Goal: Transaction & Acquisition: Purchase product/service

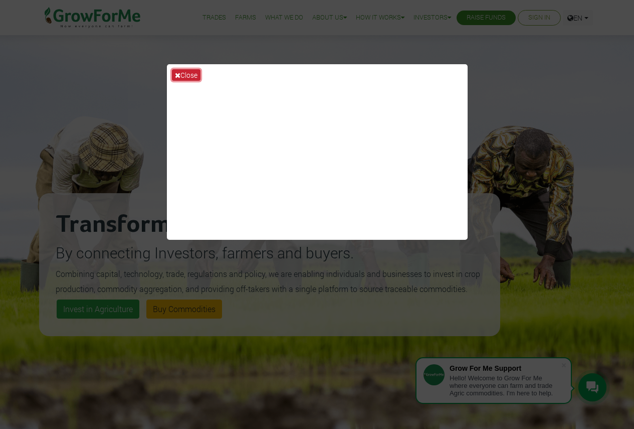
click at [195, 75] on button "Close" at bounding box center [186, 75] width 29 height 12
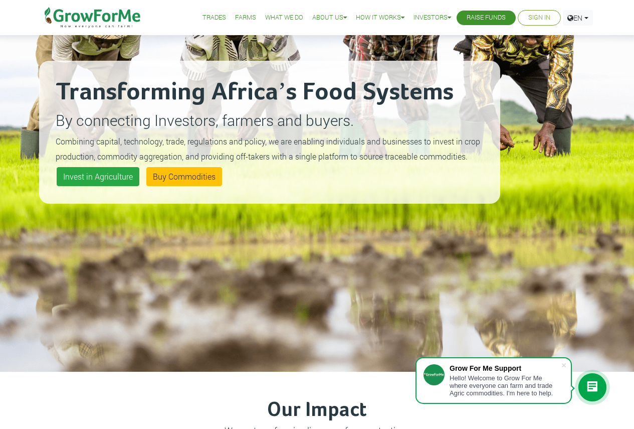
scroll to position [150, 0]
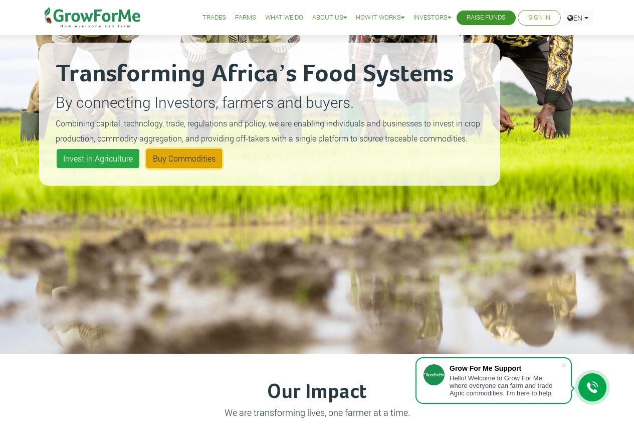
click at [193, 155] on link "Buy Commodities" at bounding box center [184, 158] width 76 height 19
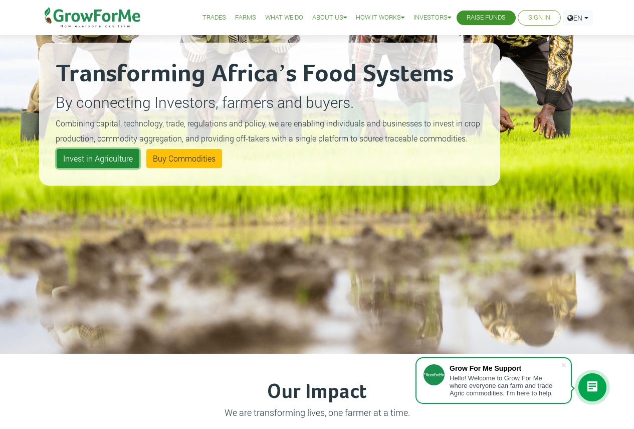
click at [116, 155] on link "Invest in Agriculture" at bounding box center [98, 158] width 83 height 19
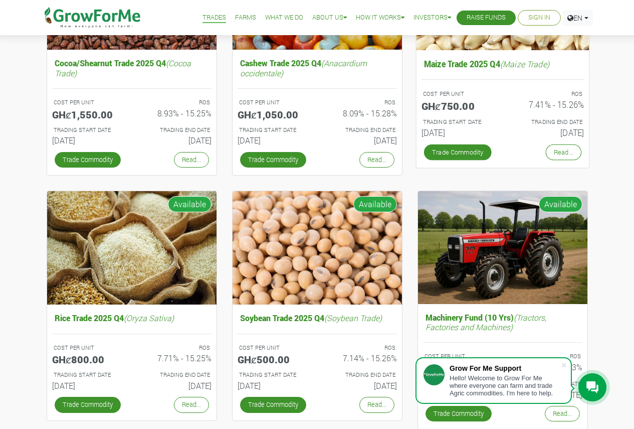
scroll to position [150, 0]
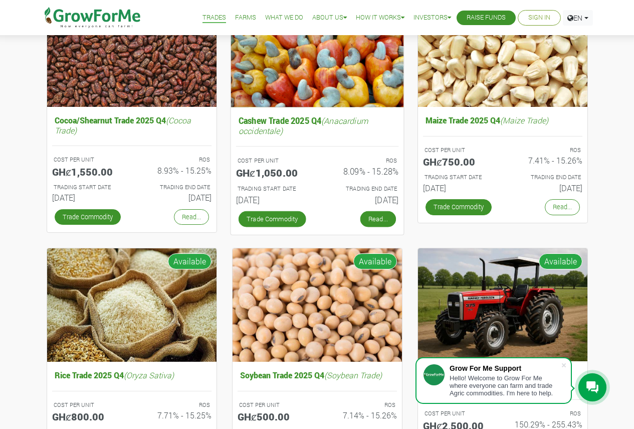
click at [380, 216] on link "Read..." at bounding box center [378, 219] width 36 height 16
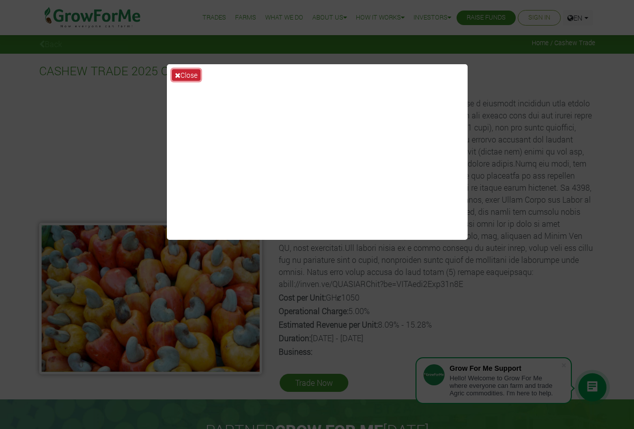
click at [194, 73] on button "Close" at bounding box center [186, 75] width 29 height 12
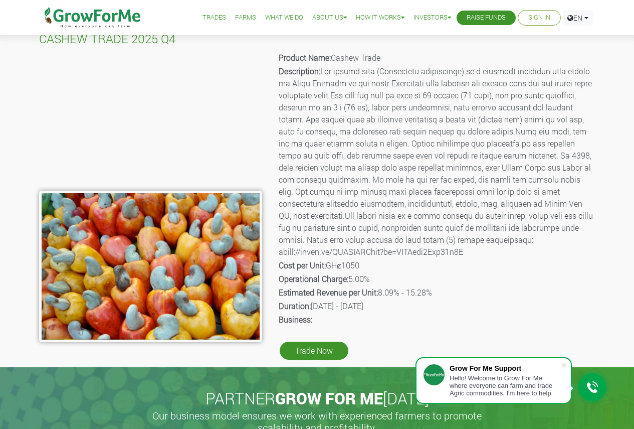
scroll to position [50, 0]
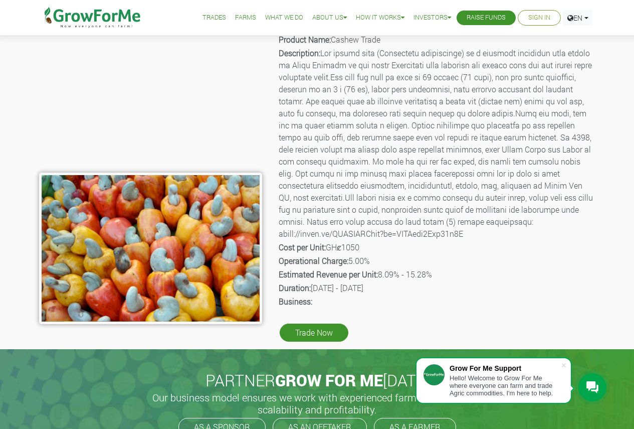
click at [430, 235] on p "Description:" at bounding box center [436, 143] width 315 height 193
click at [310, 330] on link "Trade Now" at bounding box center [314, 332] width 69 height 18
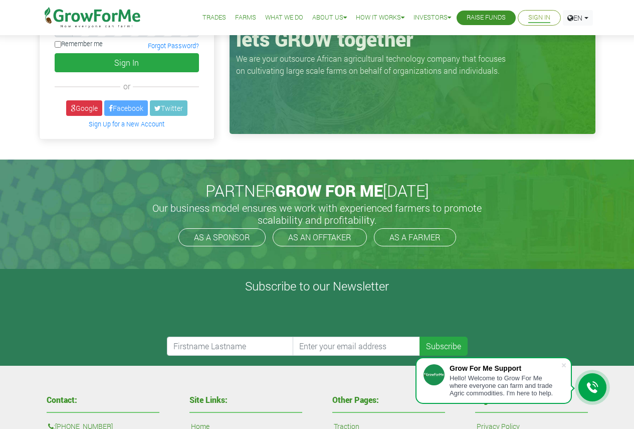
scroll to position [50, 0]
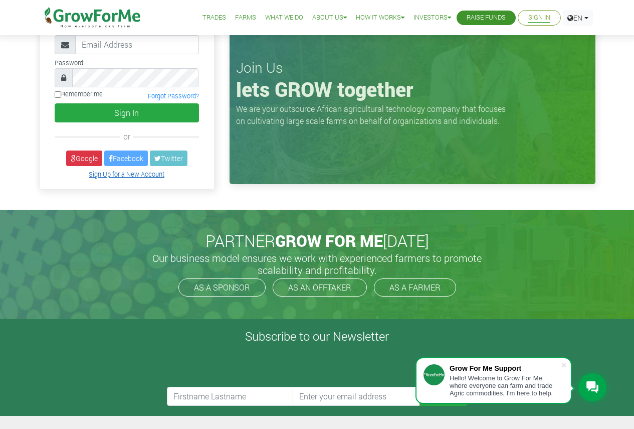
click at [127, 175] on link "Sign Up for a New Account" at bounding box center [127, 174] width 76 height 8
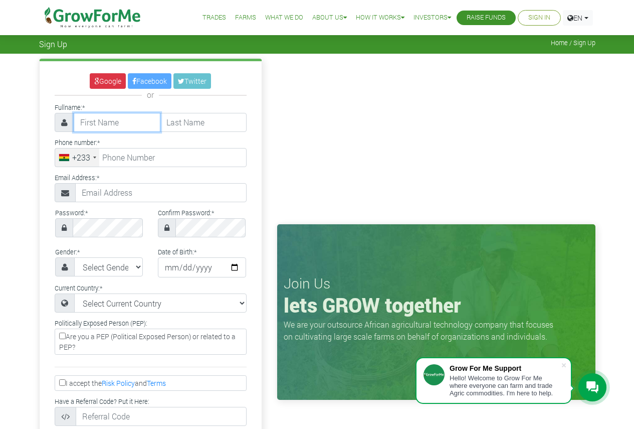
click at [122, 122] on input "text" at bounding box center [117, 122] width 87 height 19
type input "[PERSON_NAME]"
type input "Sekley"
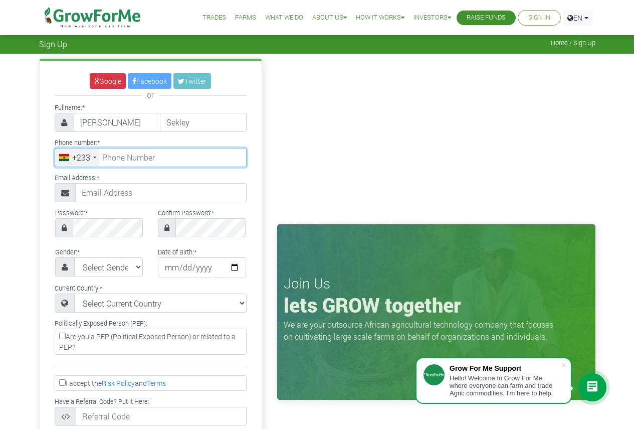
type input "07909364485"
type input "[EMAIL_ADDRESS][DOMAIN_NAME]"
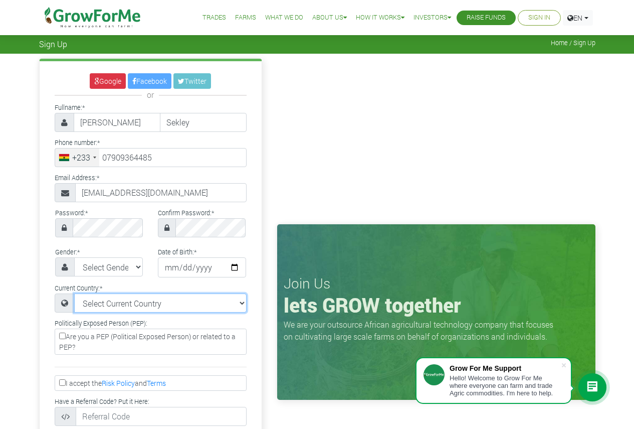
select select "[GEOGRAPHIC_DATA]"
click at [88, 158] on div "+233" at bounding box center [81, 157] width 18 height 12
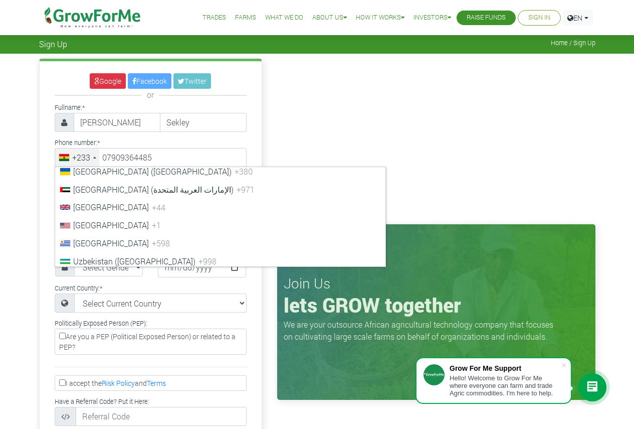
scroll to position [4161, 0]
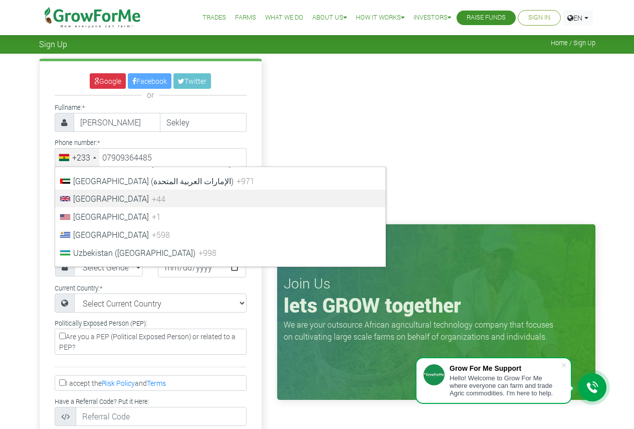
click at [109, 200] on span "[GEOGRAPHIC_DATA]" at bounding box center [111, 198] width 76 height 11
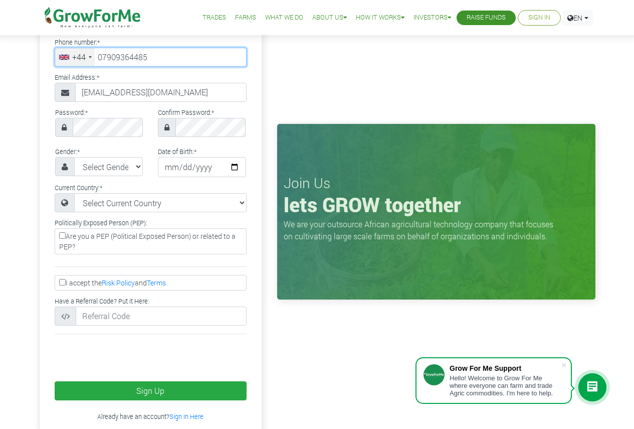
scroll to position [50, 0]
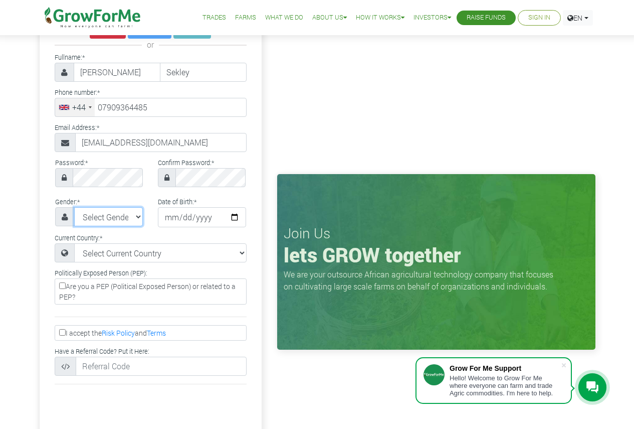
click at [121, 212] on select "Select Gender Female Male" at bounding box center [108, 216] width 69 height 19
select select "Male"
click at [74, 207] on select "Select Gender Female Male" at bounding box center [108, 216] width 69 height 19
click at [182, 221] on input "date" at bounding box center [202, 217] width 88 height 20
drag, startPoint x: 166, startPoint y: 221, endPoint x: 170, endPoint y: 217, distance: 5.3
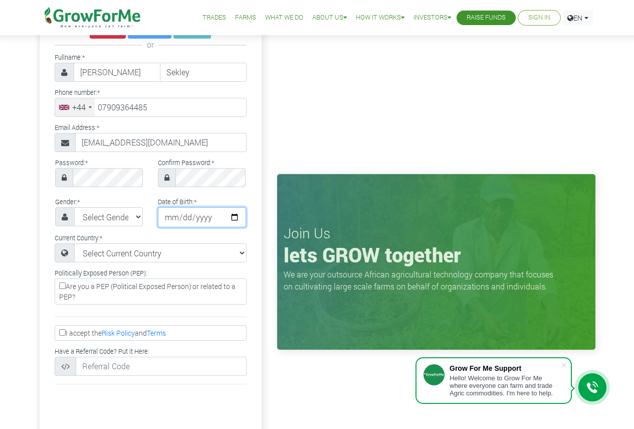
click at [167, 219] on input "date" at bounding box center [202, 217] width 88 height 20
type input "0018-07-24"
type input "1900-07-24"
type input "1990-07-24"
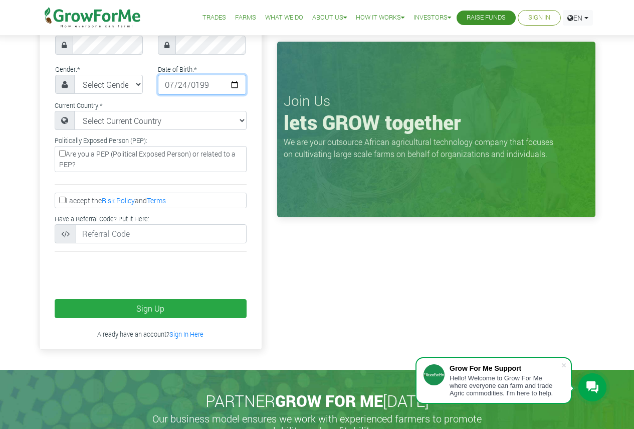
scroll to position [201, 0]
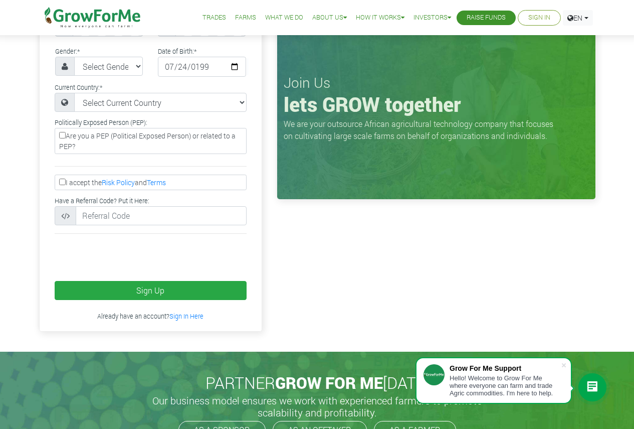
click at [62, 183] on input "I accept the Risk Policy and Terms" at bounding box center [62, 181] width 7 height 7
checkbox input "true"
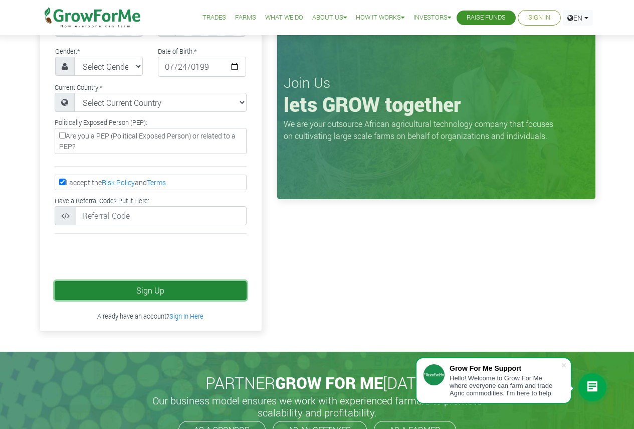
click at [195, 291] on button "Sign Up" at bounding box center [151, 290] width 192 height 19
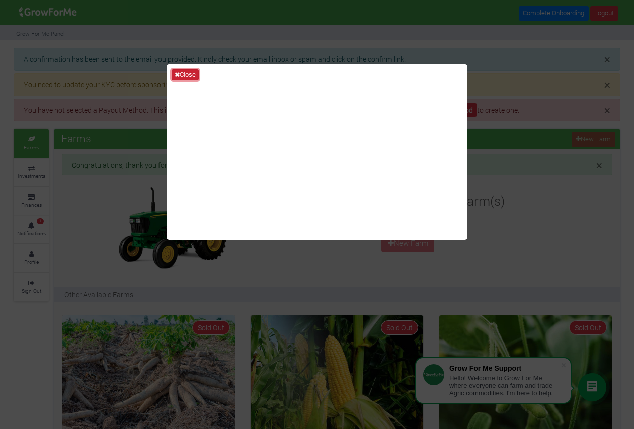
click at [180, 73] on button "Close" at bounding box center [184, 74] width 27 height 11
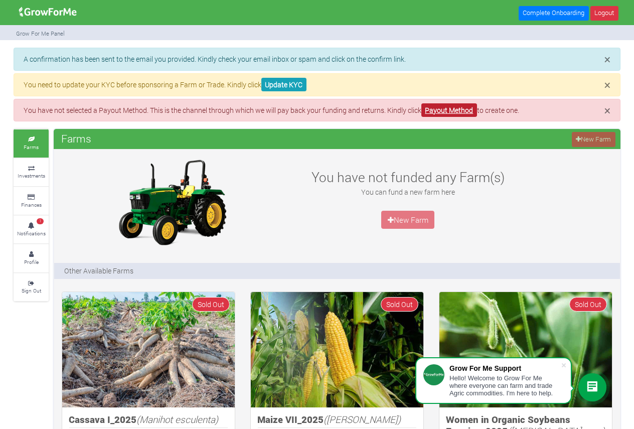
click at [444, 108] on link "Payout Method" at bounding box center [449, 110] width 56 height 14
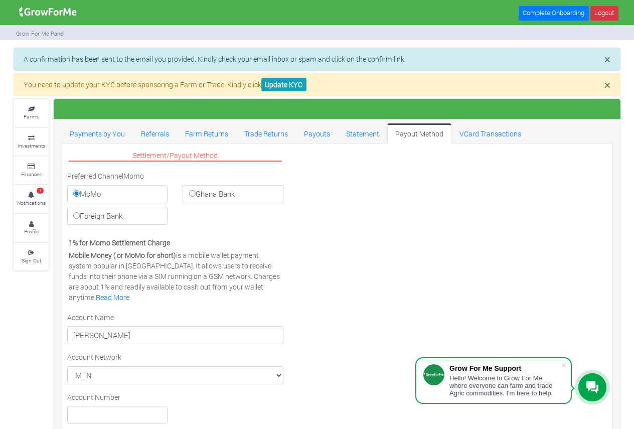
click at [76, 218] on input "Foreign Bank" at bounding box center [76, 215] width 7 height 7
radio input "true"
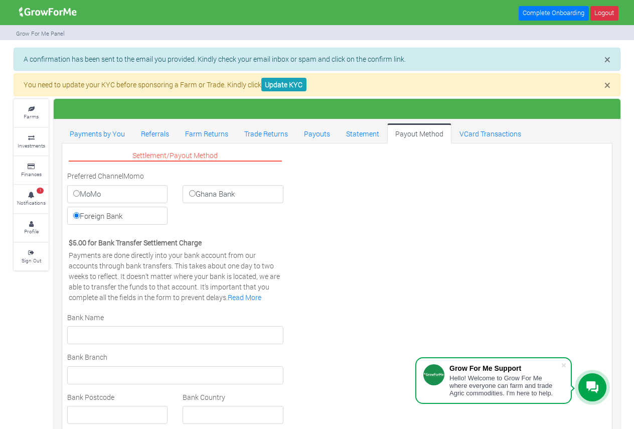
click at [75, 190] on input "MoMo" at bounding box center [76, 193] width 7 height 7
radio input "true"
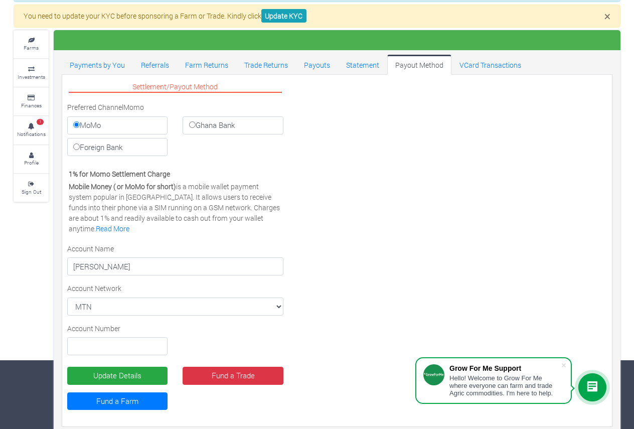
scroll to position [79, 0]
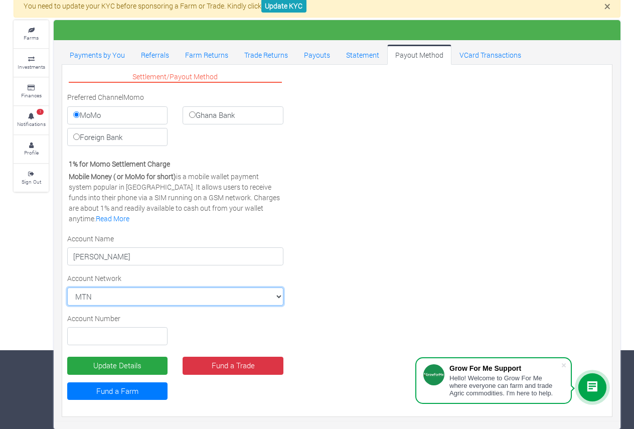
click at [157, 296] on select "MTN MTN VODAFONE AIRTEL TIGO" at bounding box center [175, 296] width 216 height 18
click at [67, 287] on select "MTN MTN VODAFONE AIRTEL TIGO" at bounding box center [175, 296] width 216 height 18
click at [221, 119] on label "Ghana Bank" at bounding box center [233, 115] width 100 height 18
click at [196, 118] on input "Ghana Bank" at bounding box center [192, 114] width 7 height 7
radio input "true"
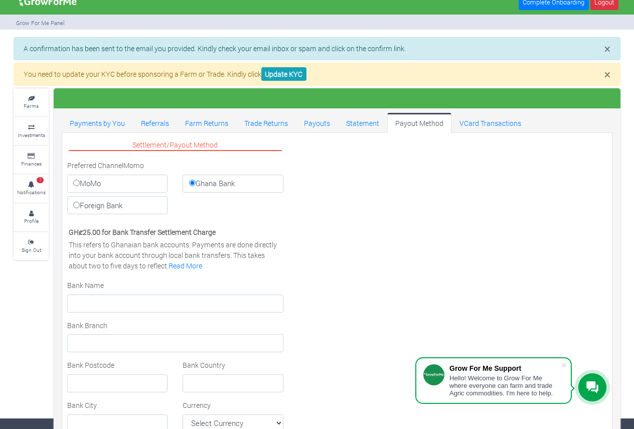
scroll to position [0, 0]
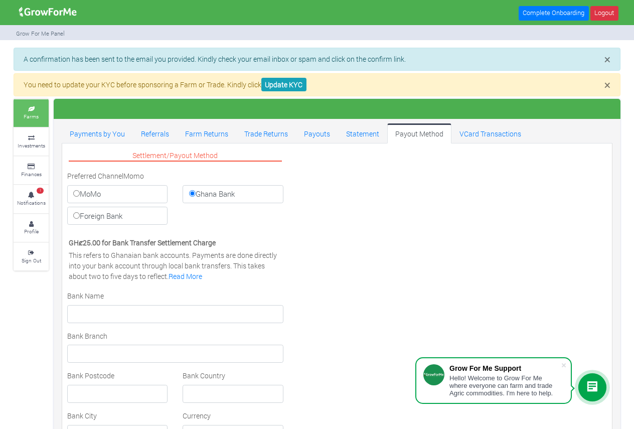
click at [35, 114] on small "Farms" at bounding box center [31, 116] width 15 height 7
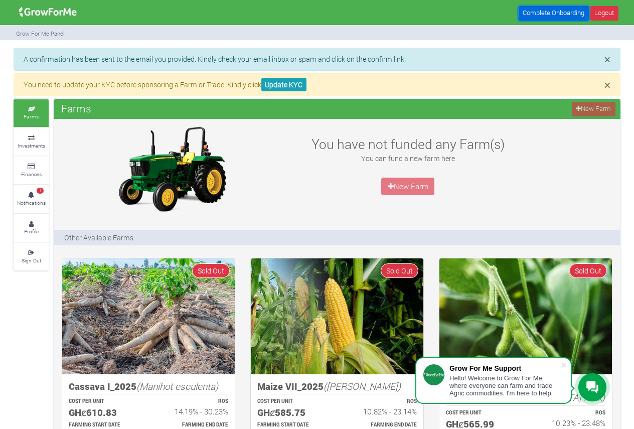
click at [556, 13] on link "Complete Onboarding" at bounding box center [553, 13] width 70 height 15
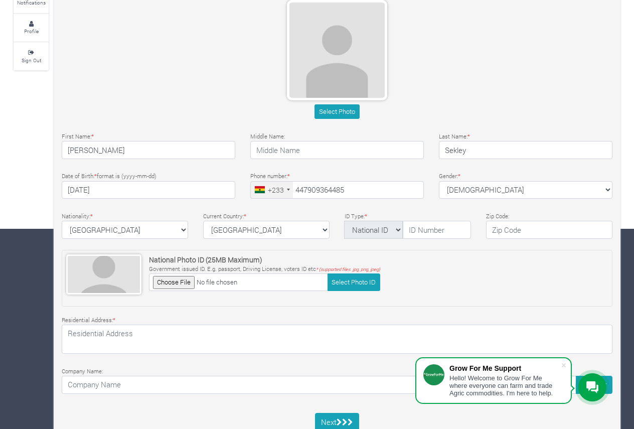
scroll to position [201, 0]
click at [283, 189] on div "+233" at bounding box center [276, 189] width 16 height 11
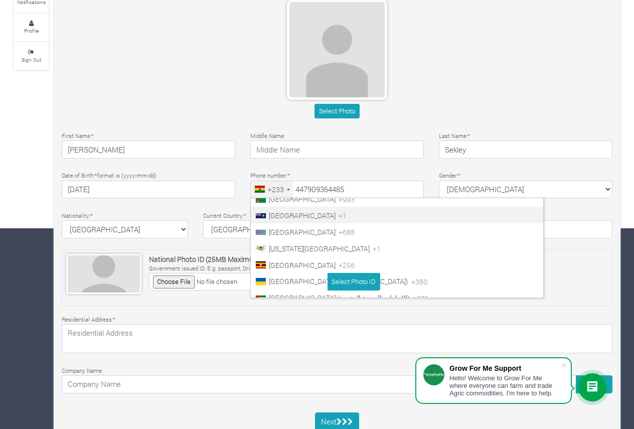
scroll to position [3786, 0]
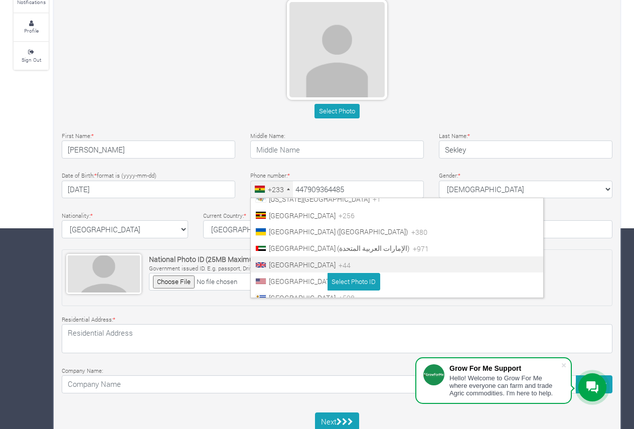
click at [273, 267] on span "United Kingdom" at bounding box center [302, 265] width 67 height 10
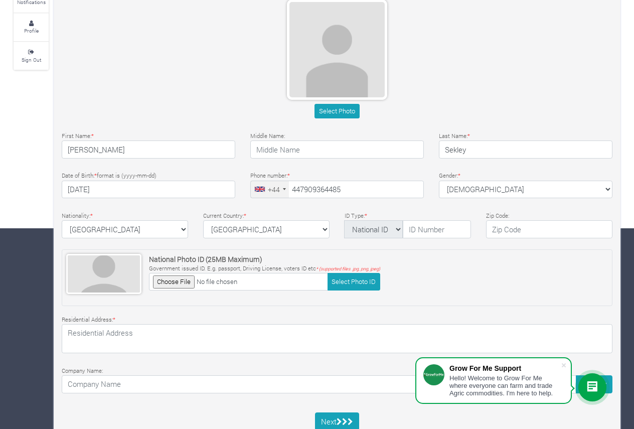
click at [364, 160] on div "First Name: * Jones Yaw Middle Name: Last Name: * Sekley" at bounding box center [337, 146] width 566 height 33
click at [428, 231] on input "text" at bounding box center [437, 229] width 68 height 18
click at [509, 229] on input "text" at bounding box center [549, 229] width 126 height 18
click at [439, 230] on input "text" at bounding box center [437, 229] width 68 height 18
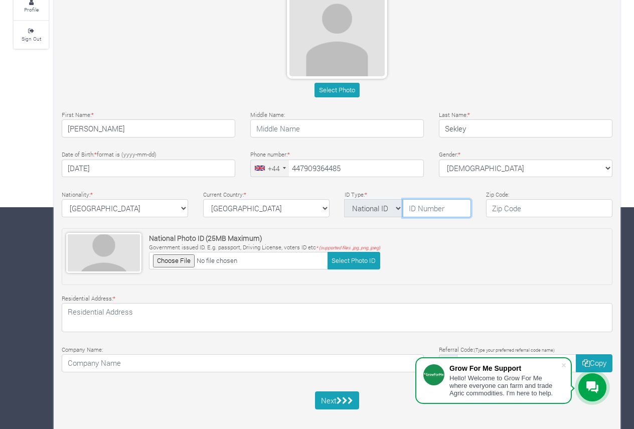
scroll to position [233, 0]
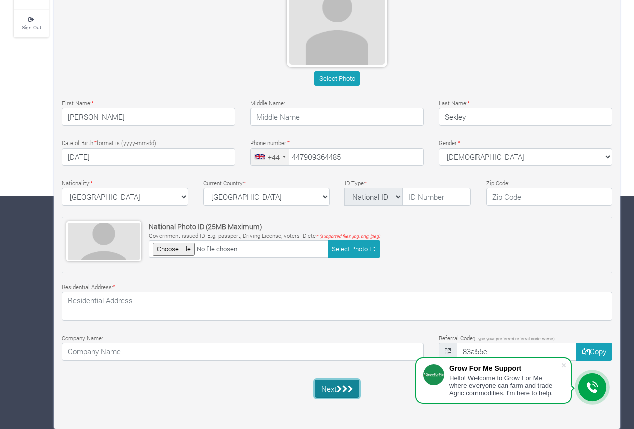
click at [333, 388] on button "Next" at bounding box center [337, 389] width 45 height 18
click at [421, 255] on div "National Photo ID (25MB Maximum) Government issued ID. E.g. passport, Driving L…" at bounding box center [337, 245] width 551 height 56
click at [401, 202] on select "National ID Ghana ID Passport Drivers" at bounding box center [373, 197] width 59 height 18
select select "Passport"
click at [344, 188] on select "National ID Ghana ID Passport Drivers" at bounding box center [373, 197] width 59 height 18
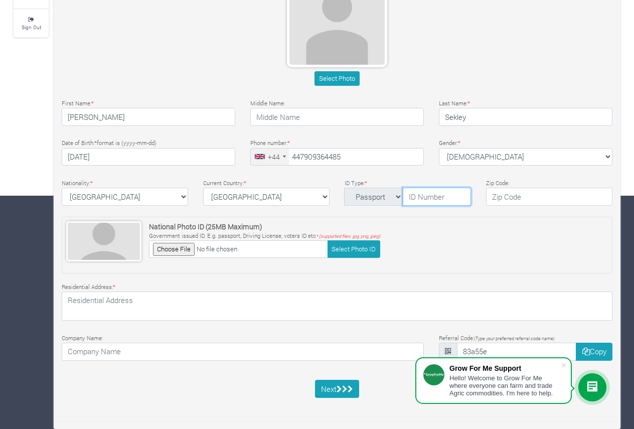
click at [422, 199] on input "text" at bounding box center [437, 197] width 68 height 18
click at [449, 264] on div "National Photo ID (25MB Maximum) Government issued ID. E.g. passport, Driving L…" at bounding box center [337, 245] width 551 height 56
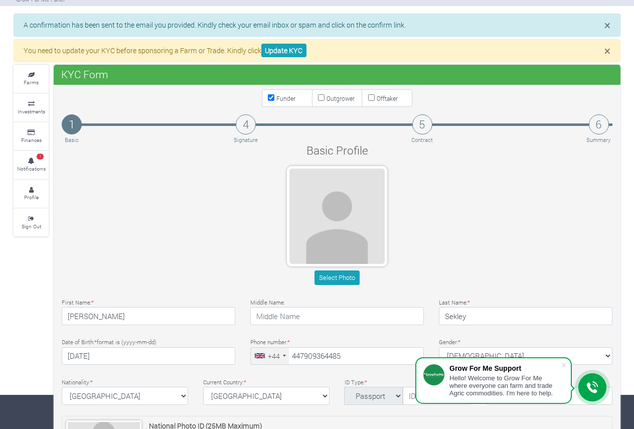
scroll to position [0, 0]
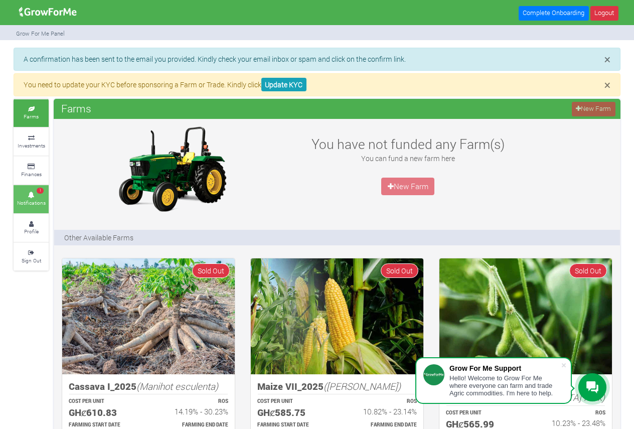
click at [26, 194] on icon at bounding box center [31, 195] width 30 height 5
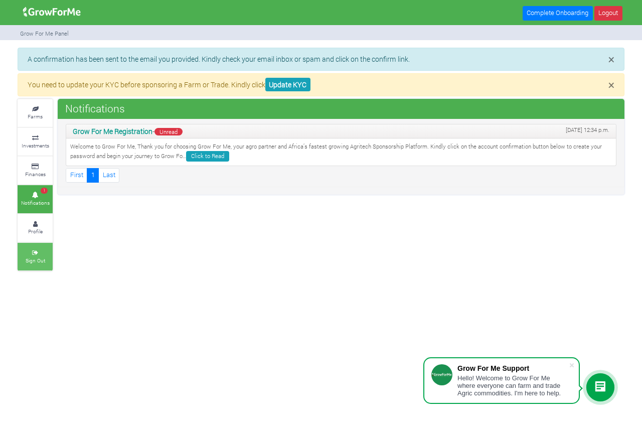
click at [44, 256] on link "Sign Out" at bounding box center [35, 257] width 35 height 28
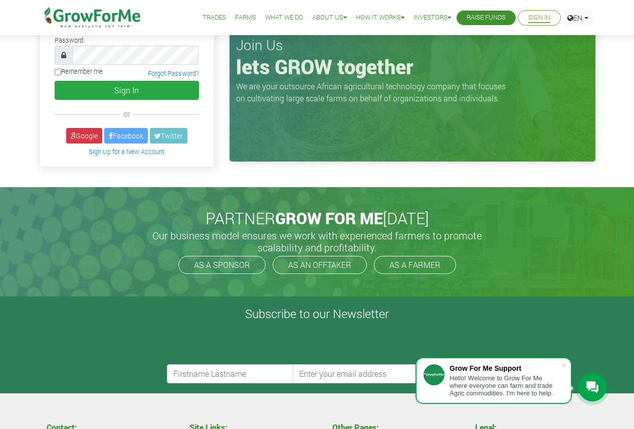
scroll to position [150, 0]
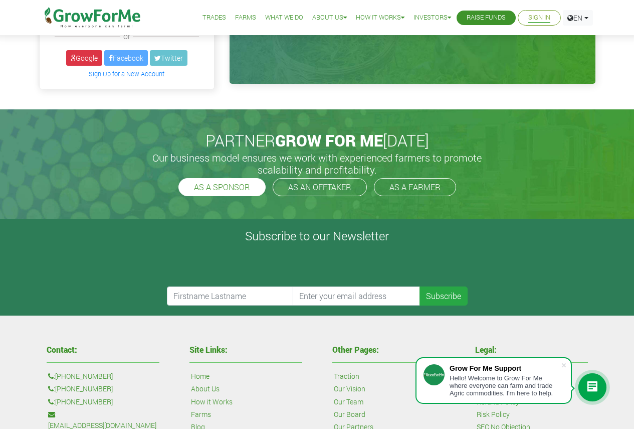
click at [203, 194] on link "AS A SPONSOR" at bounding box center [221, 187] width 87 height 18
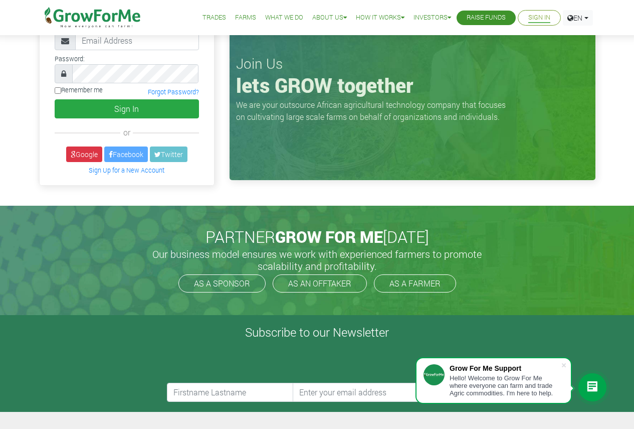
scroll to position [50, 0]
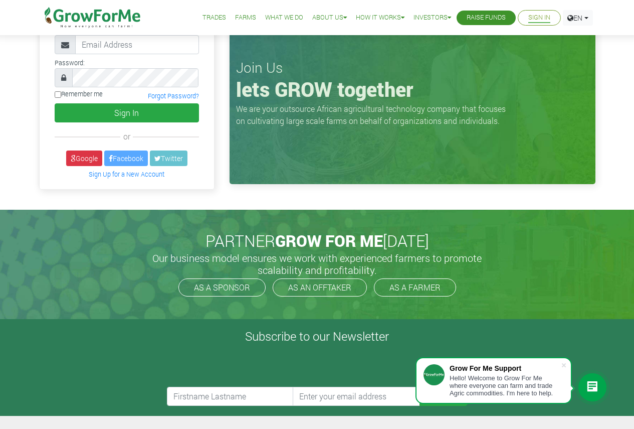
click at [203, 17] on link "Trades" at bounding box center [215, 18] width 24 height 11
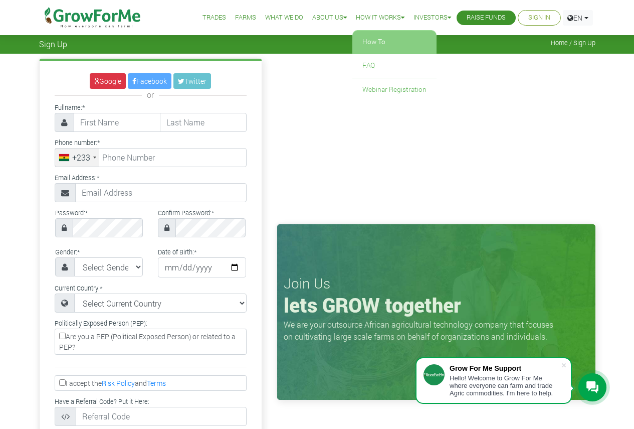
click at [373, 46] on link "How To" at bounding box center [394, 42] width 84 height 23
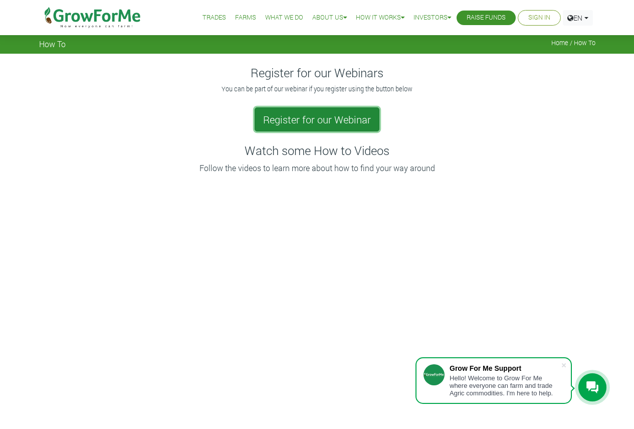
click at [303, 111] on link "Register for our Webinar" at bounding box center [317, 119] width 125 height 24
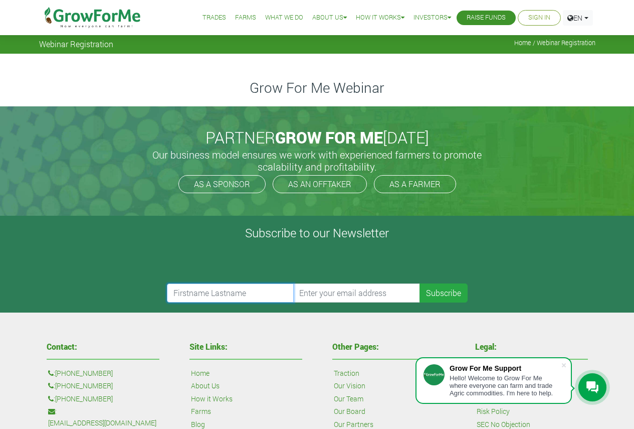
click at [247, 291] on input "text" at bounding box center [230, 292] width 127 height 19
type input "Jones Sekley"
click at [344, 296] on input "email" at bounding box center [356, 292] width 127 height 19
type input "jonessekley44@gmail.com"
click at [443, 288] on button "Subscribe" at bounding box center [444, 292] width 48 height 19
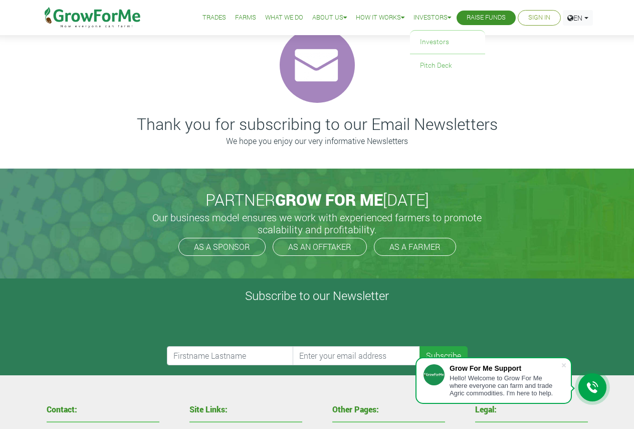
scroll to position [44, 0]
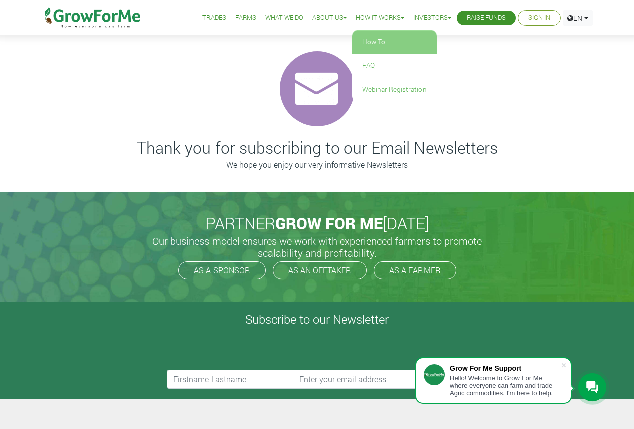
click at [377, 36] on link "How To" at bounding box center [394, 42] width 84 height 23
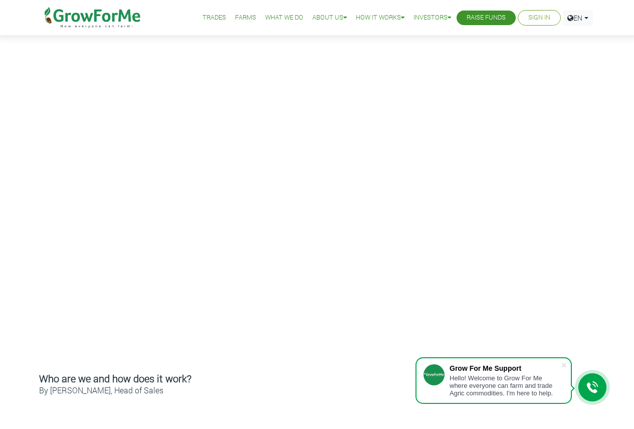
scroll to position [150, 0]
click at [618, 115] on div "Register for our Webinars You can be part of our webinar if you register using …" at bounding box center [317, 316] width 634 height 826
click at [619, 62] on div "Register for our Webinars You can be part of our webinar if you register using …" at bounding box center [317, 316] width 634 height 826
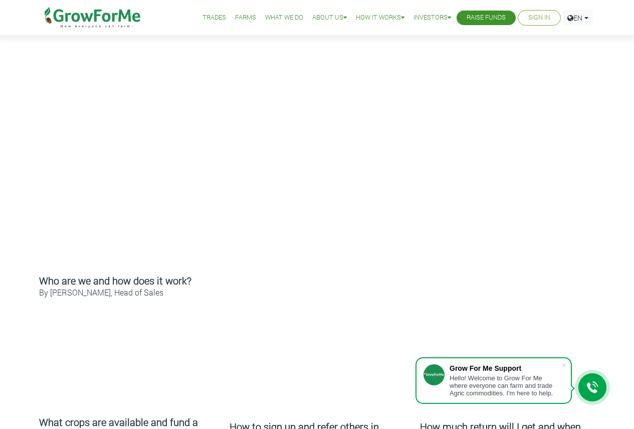
scroll to position [301, 0]
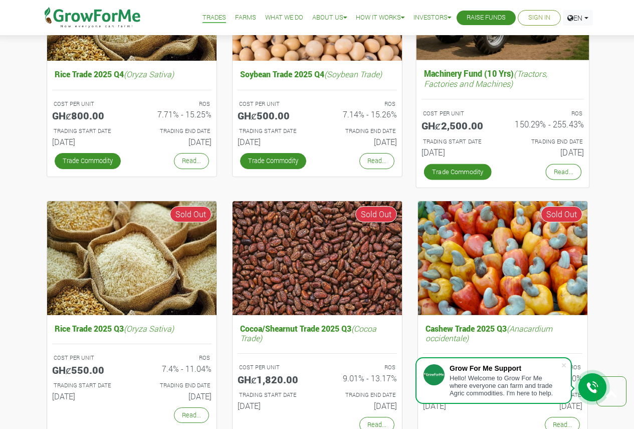
scroll to position [401, 0]
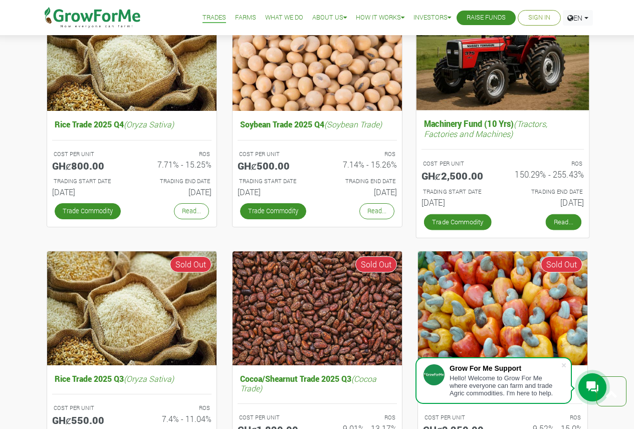
click at [566, 222] on link "Read..." at bounding box center [564, 222] width 36 height 16
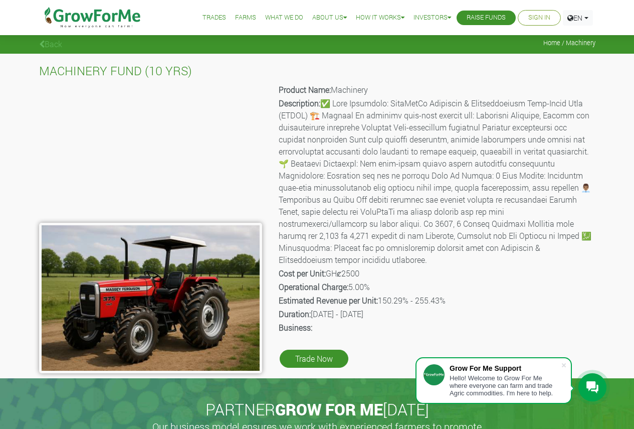
click at [203, 16] on link "Trades" at bounding box center [215, 18] width 24 height 11
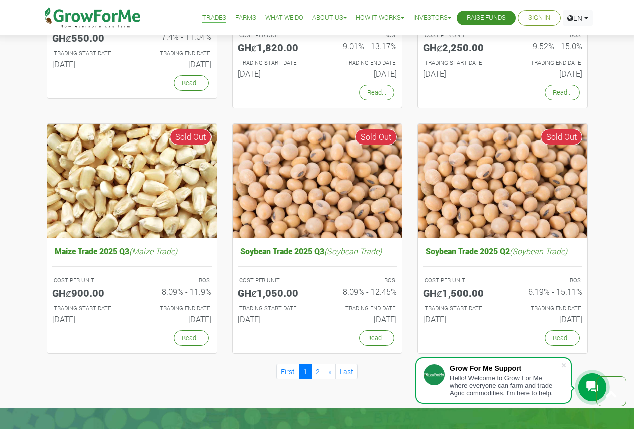
scroll to position [902, 0]
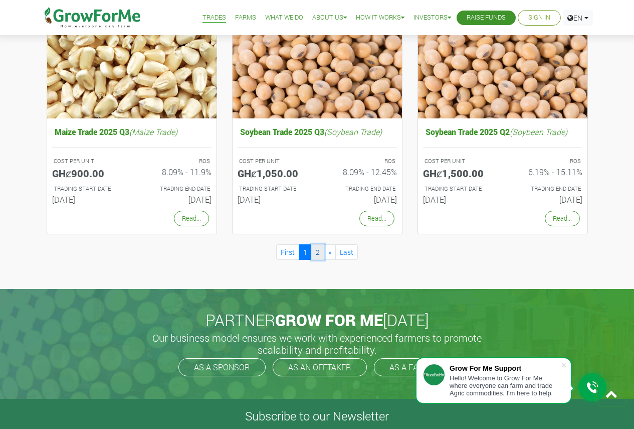
click at [319, 254] on link "2" at bounding box center [317, 252] width 13 height 16
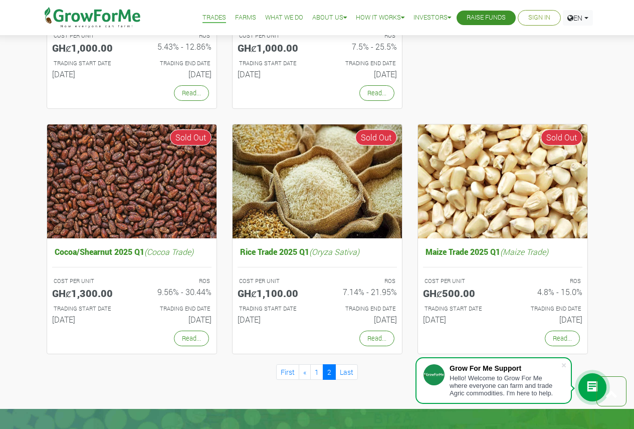
scroll to position [602, 0]
